Goal: Navigation & Orientation: Go to known website

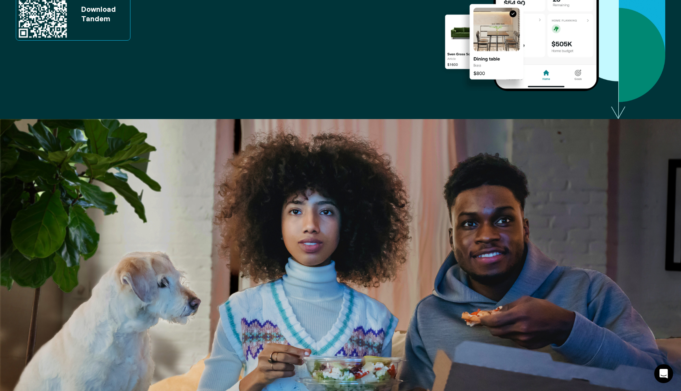
scroll to position [299, 0]
